Goal: Information Seeking & Learning: Check status

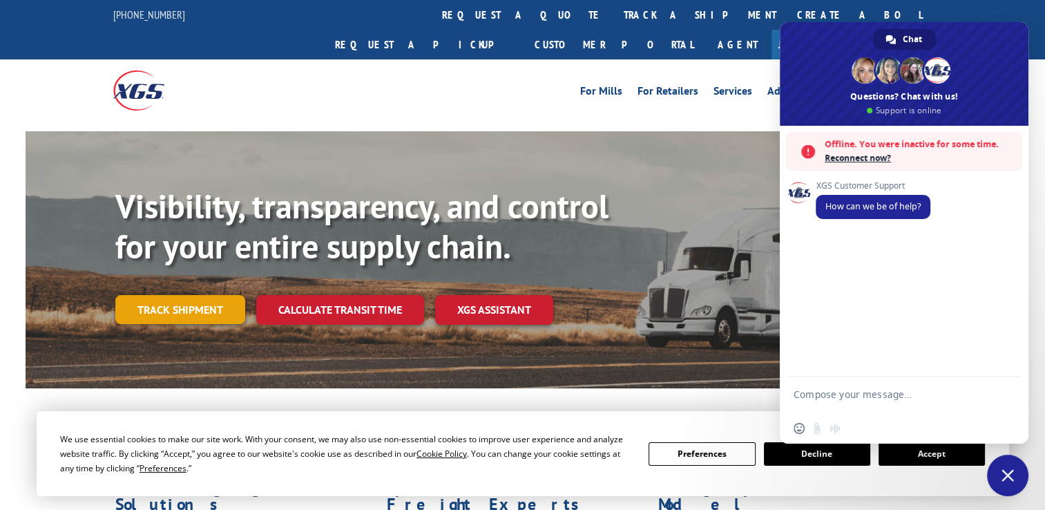
drag, startPoint x: 0, startPoint y: 0, endPoint x: 135, endPoint y: 280, distance: 311.3
click at [135, 295] on link "Track shipment" at bounding box center [180, 309] width 130 height 29
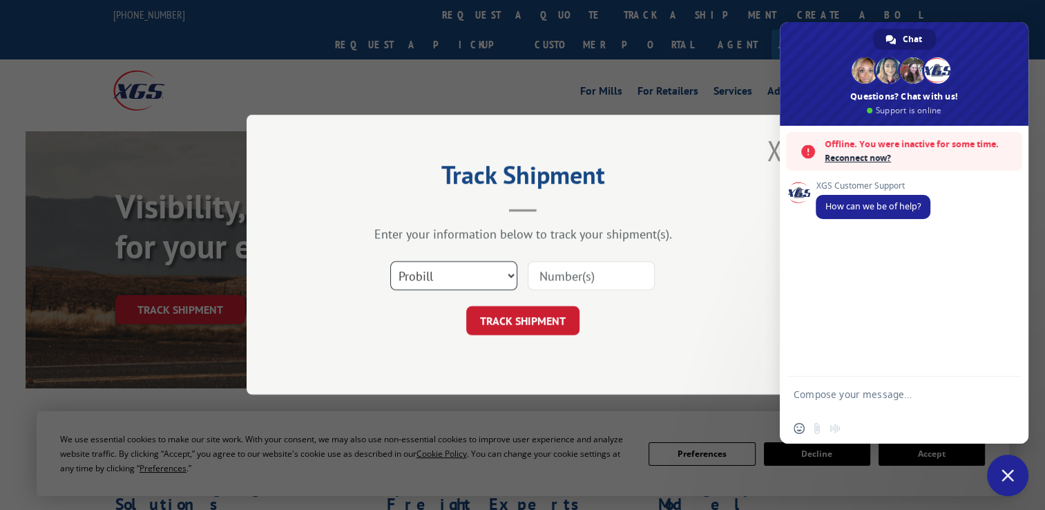
click at [473, 276] on select "Select category... Probill BOL PO" at bounding box center [453, 276] width 127 height 29
select select "bol"
click at [390, 262] on select "Select category... Probill BOL PO" at bounding box center [453, 276] width 127 height 29
click at [575, 280] on input at bounding box center [591, 276] width 127 height 29
paste input "5312498"
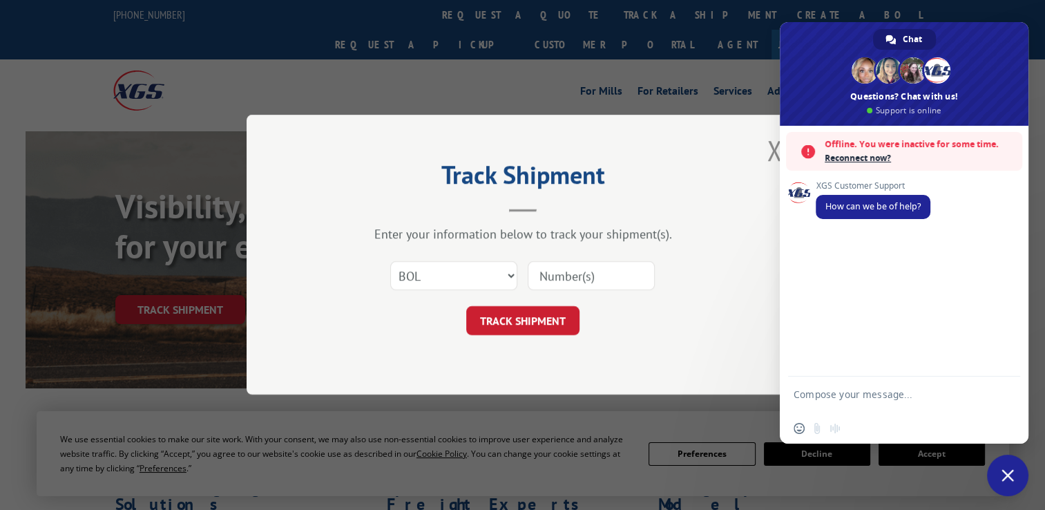
type input "5312498"
click button "TRACK SHIPMENT" at bounding box center [522, 321] width 113 height 29
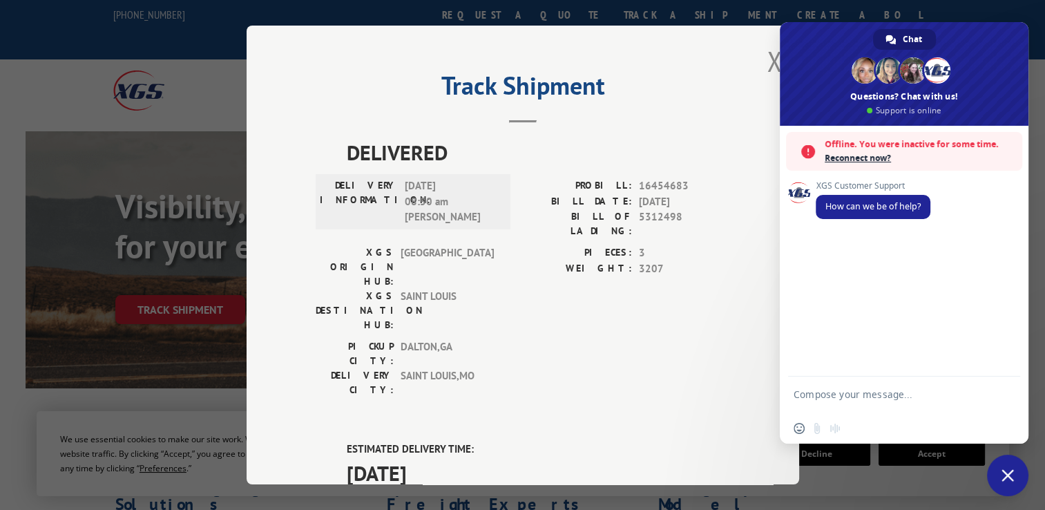
click at [657, 233] on div "PROBILL: 16454683 BILL DATE: [DATE] BILL OF LADING: 5312498" at bounding box center [626, 211] width 207 height 67
click at [743, 269] on div "Track Shipment DELIVERED DELIVERY INFORMATION: [DATE] 08:50 am [PERSON_NAME] PR…" at bounding box center [523, 255] width 552 height 459
click at [652, 245] on span "3" at bounding box center [684, 253] width 91 height 16
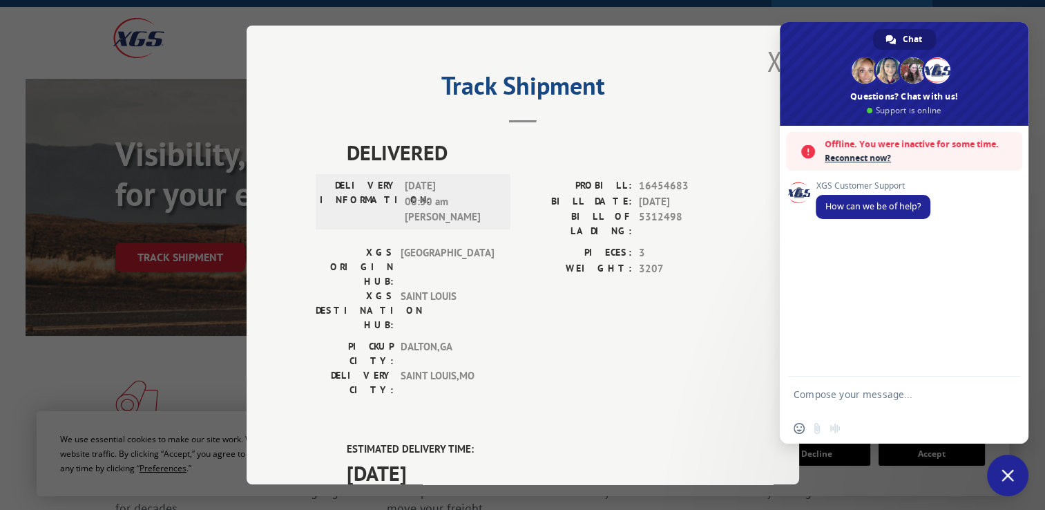
scroll to position [55, 0]
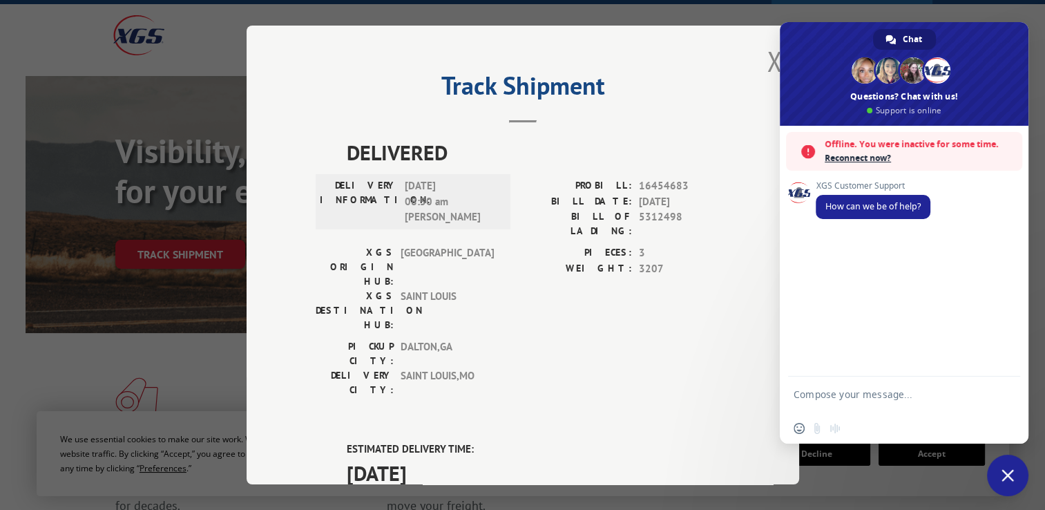
click at [1005, 483] on span "Close chat" at bounding box center [1007, 474] width 41 height 41
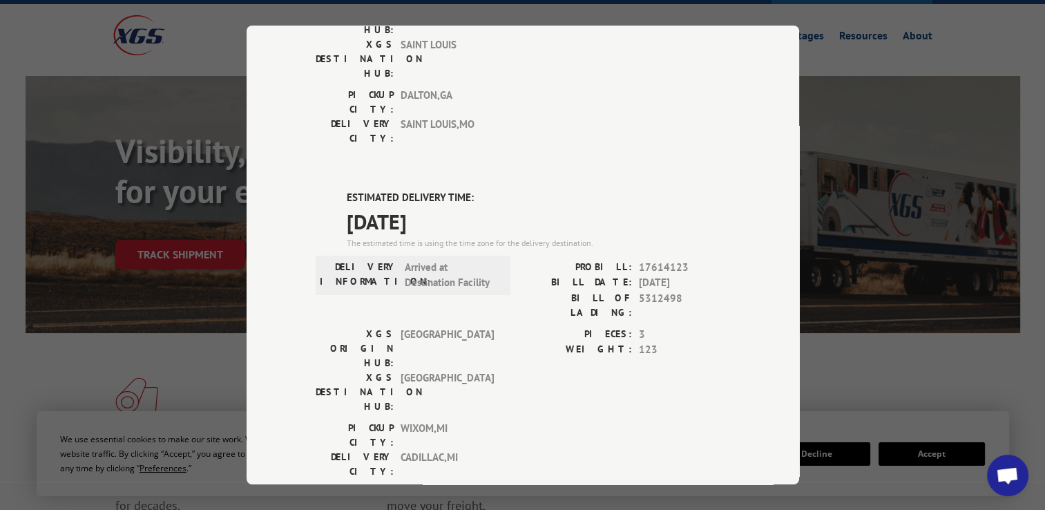
scroll to position [0, 0]
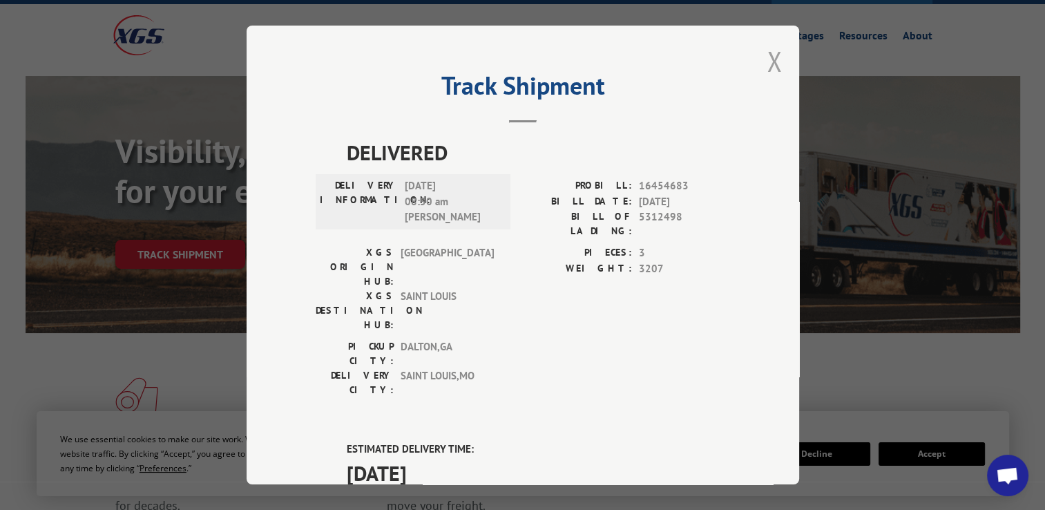
click at [769, 57] on button "Close modal" at bounding box center [774, 61] width 15 height 37
